Goal: Information Seeking & Learning: Learn about a topic

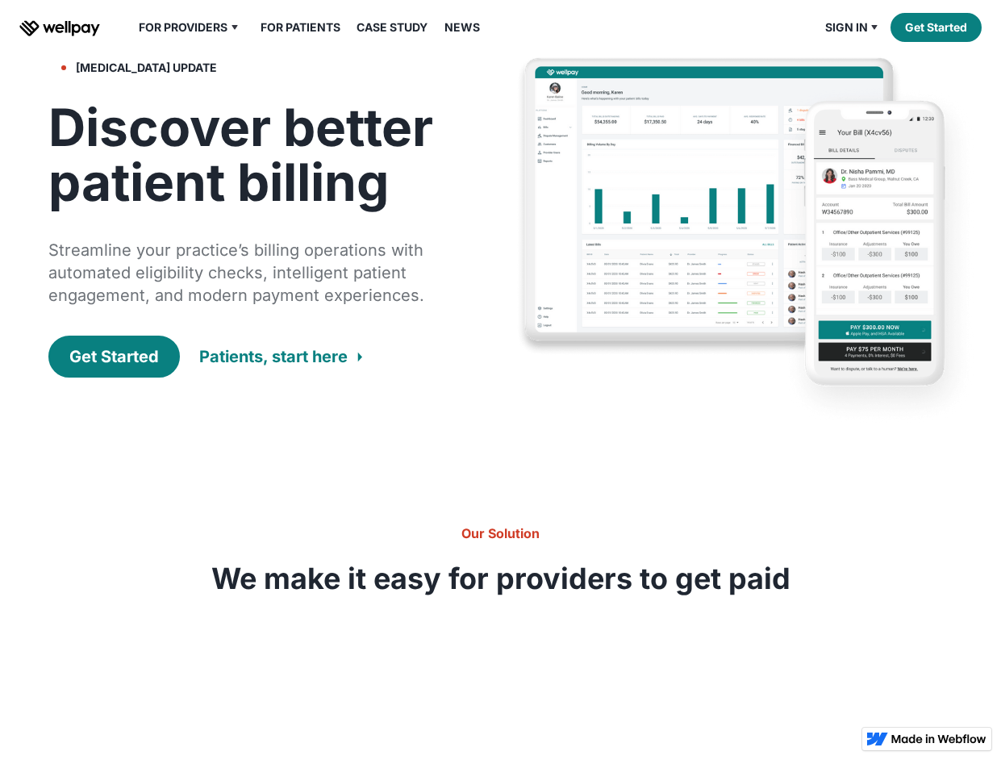
click at [718, 183] on img at bounding box center [749, 242] width 467 height 375
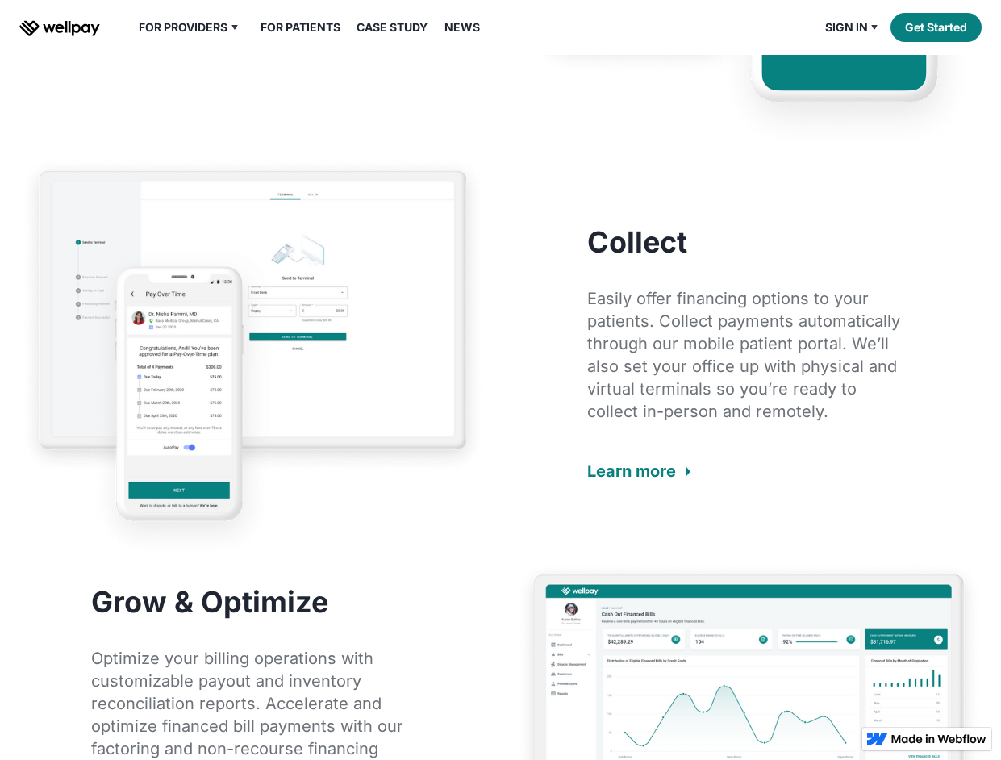
scroll to position [1775, 0]
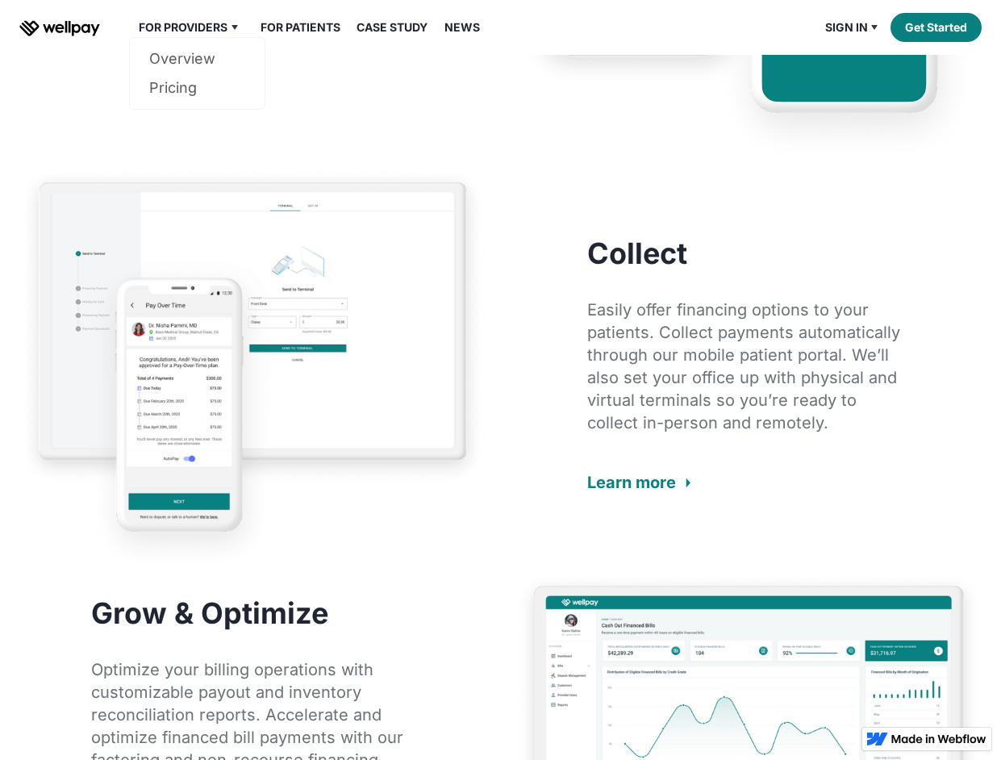
click at [204, 34] on div "For Providers" at bounding box center [183, 27] width 89 height 19
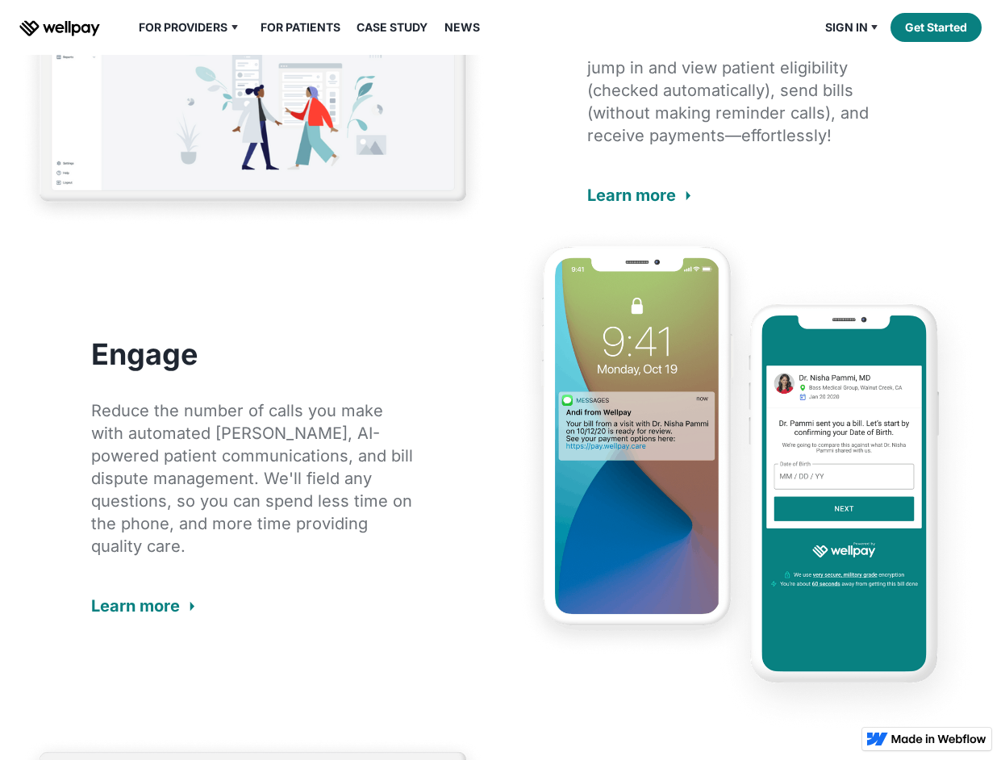
click at [309, 145] on img at bounding box center [252, 60] width 467 height 334
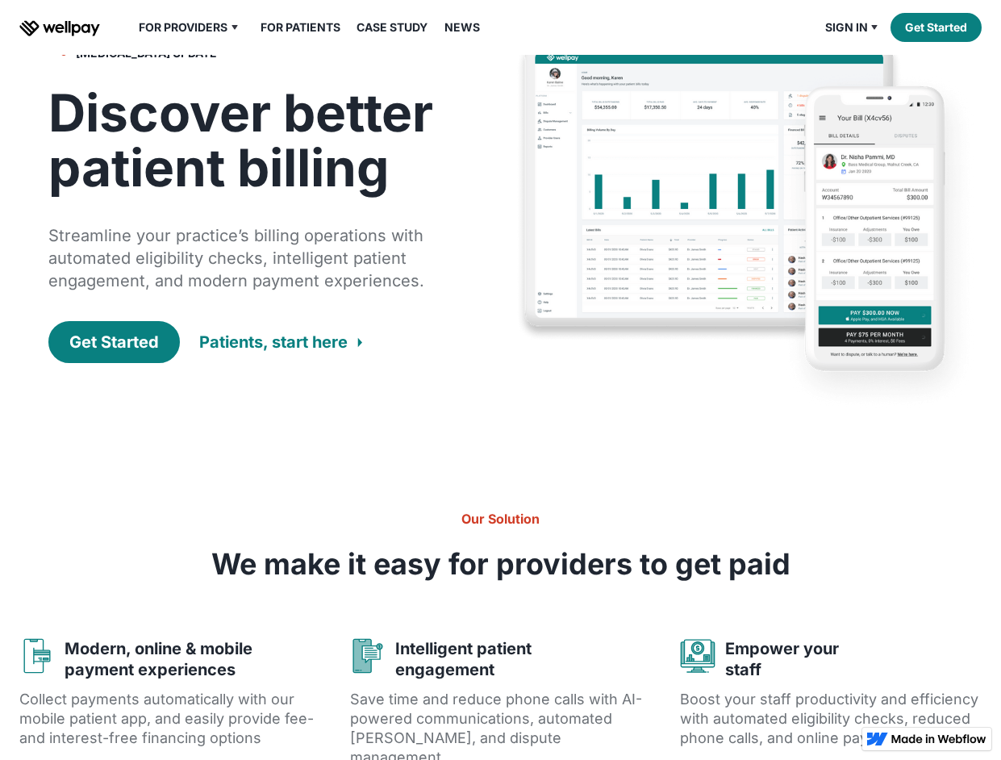
scroll to position [0, 0]
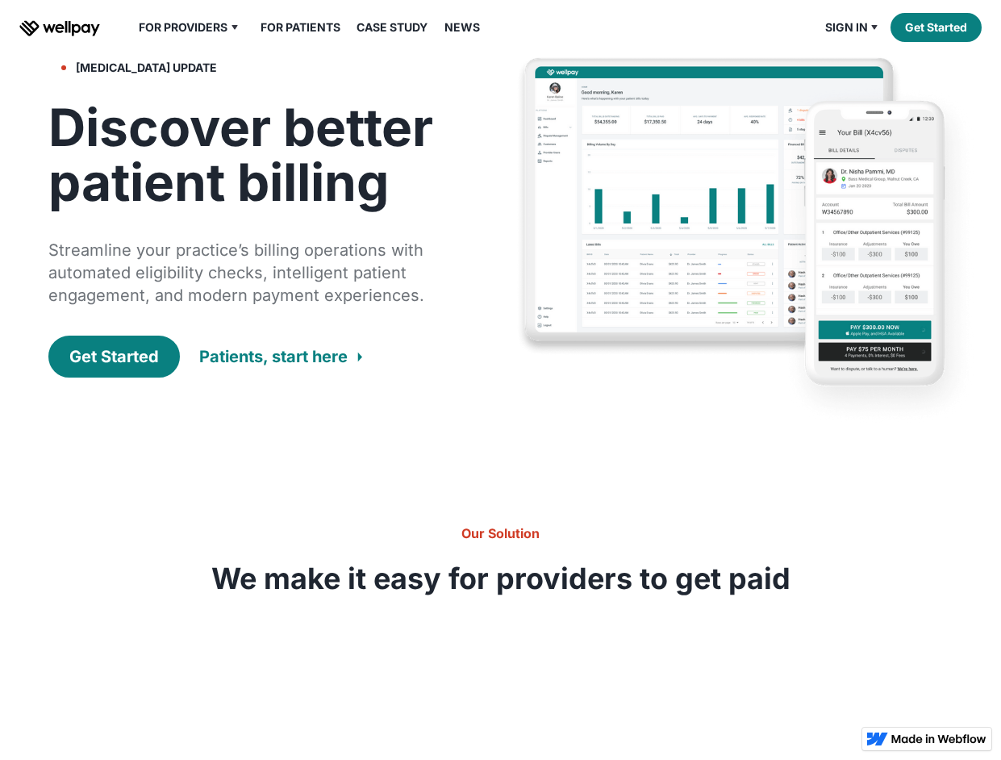
click at [387, 25] on link "Case Study" at bounding box center [392, 27] width 90 height 19
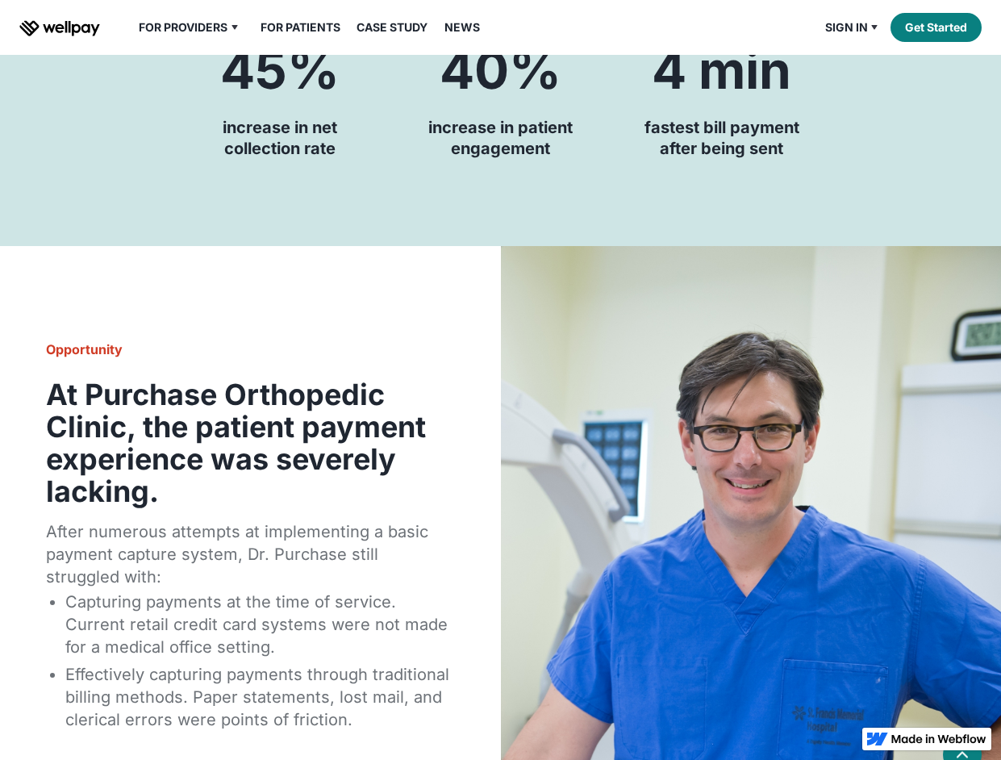
scroll to position [242, 0]
